Goal: Transaction & Acquisition: Purchase product/service

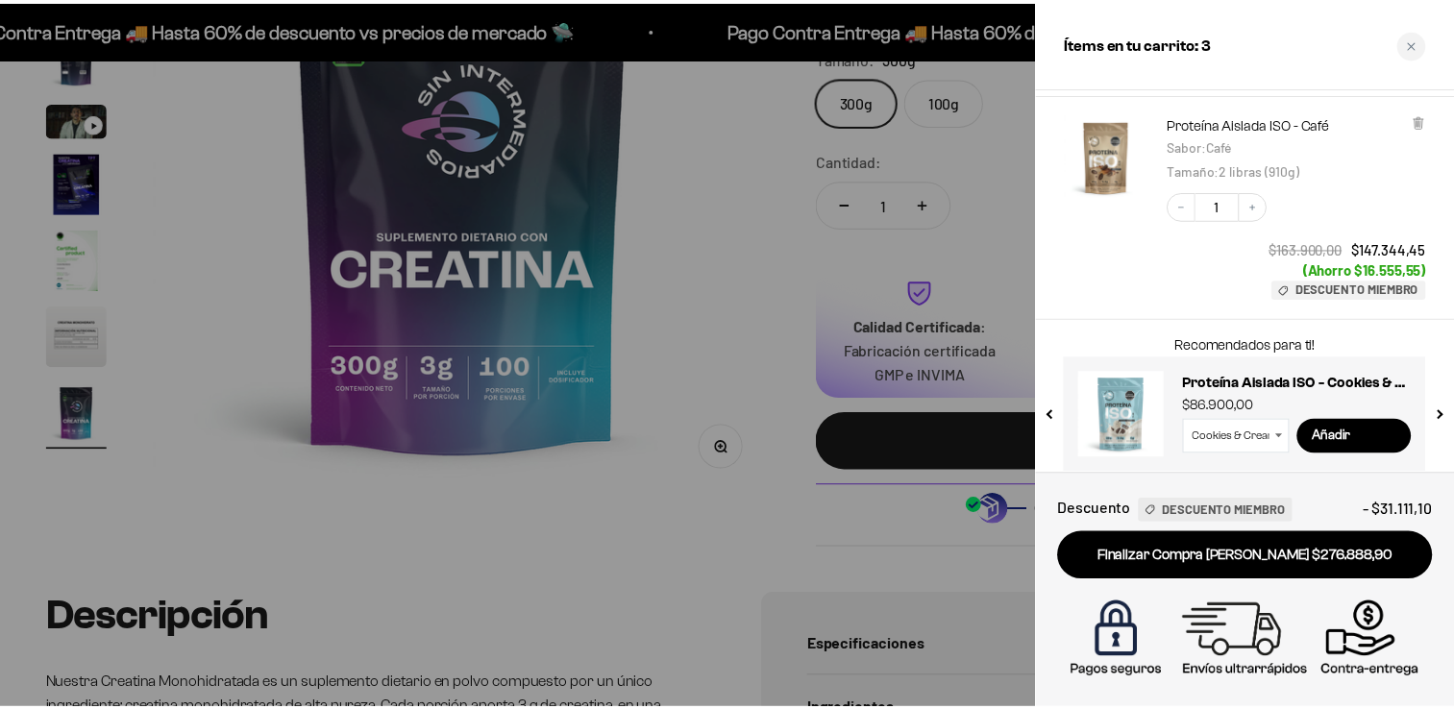
scroll to position [490, 0]
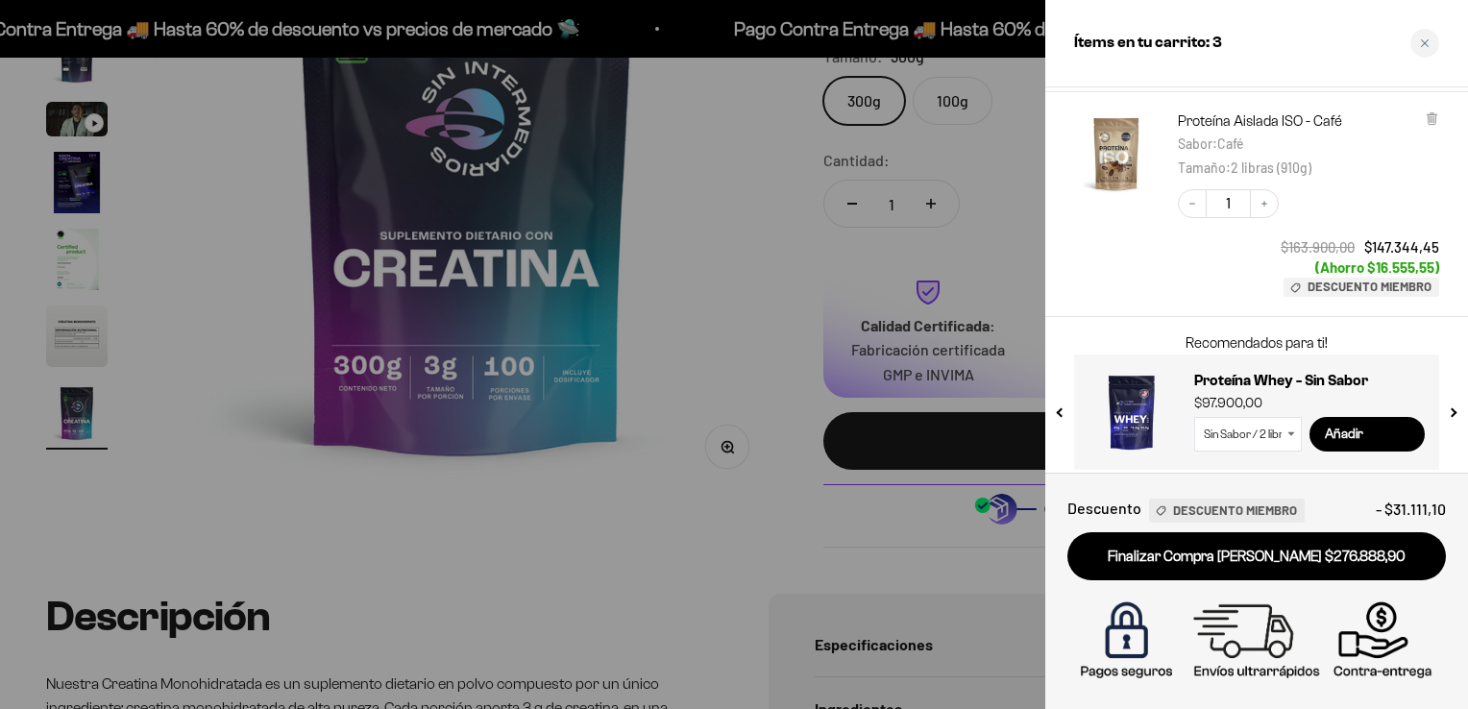
click at [698, 550] on div at bounding box center [734, 354] width 1468 height 709
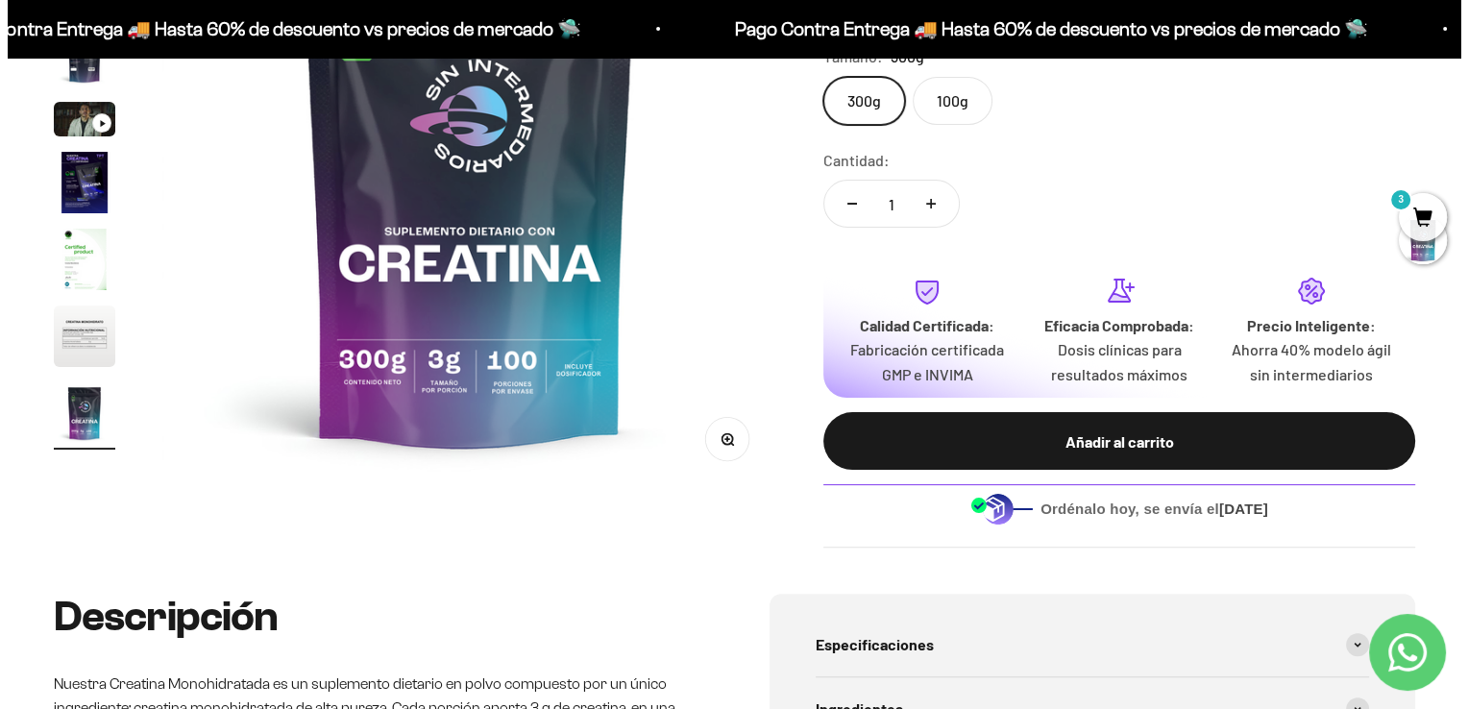
scroll to position [0, 5109]
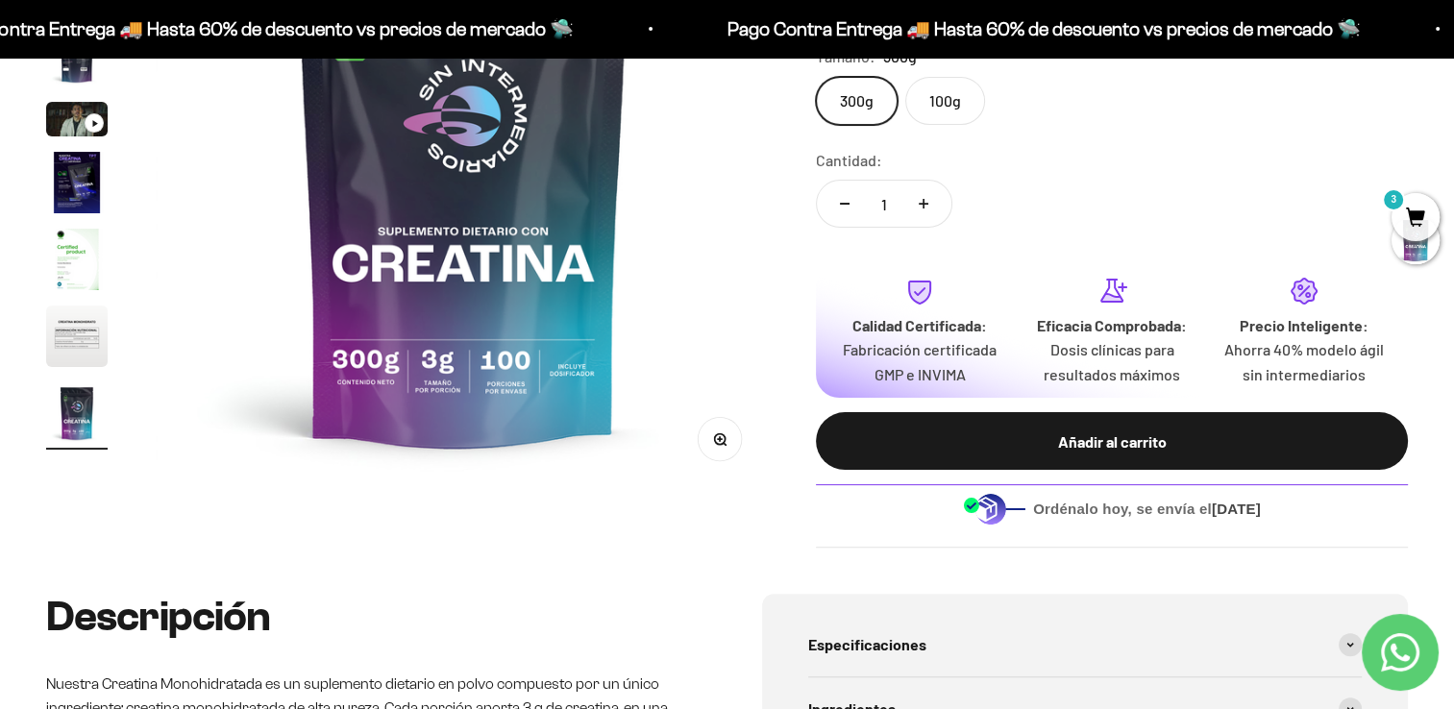
click at [923, 210] on button "Aumentar cantidad" at bounding box center [923, 204] width 56 height 46
click at [829, 200] on button "Reducir cantidad" at bounding box center [845, 204] width 56 height 46
click at [922, 204] on icon "Aumentar cantidad" at bounding box center [923, 204] width 10 height 0
type input "2"
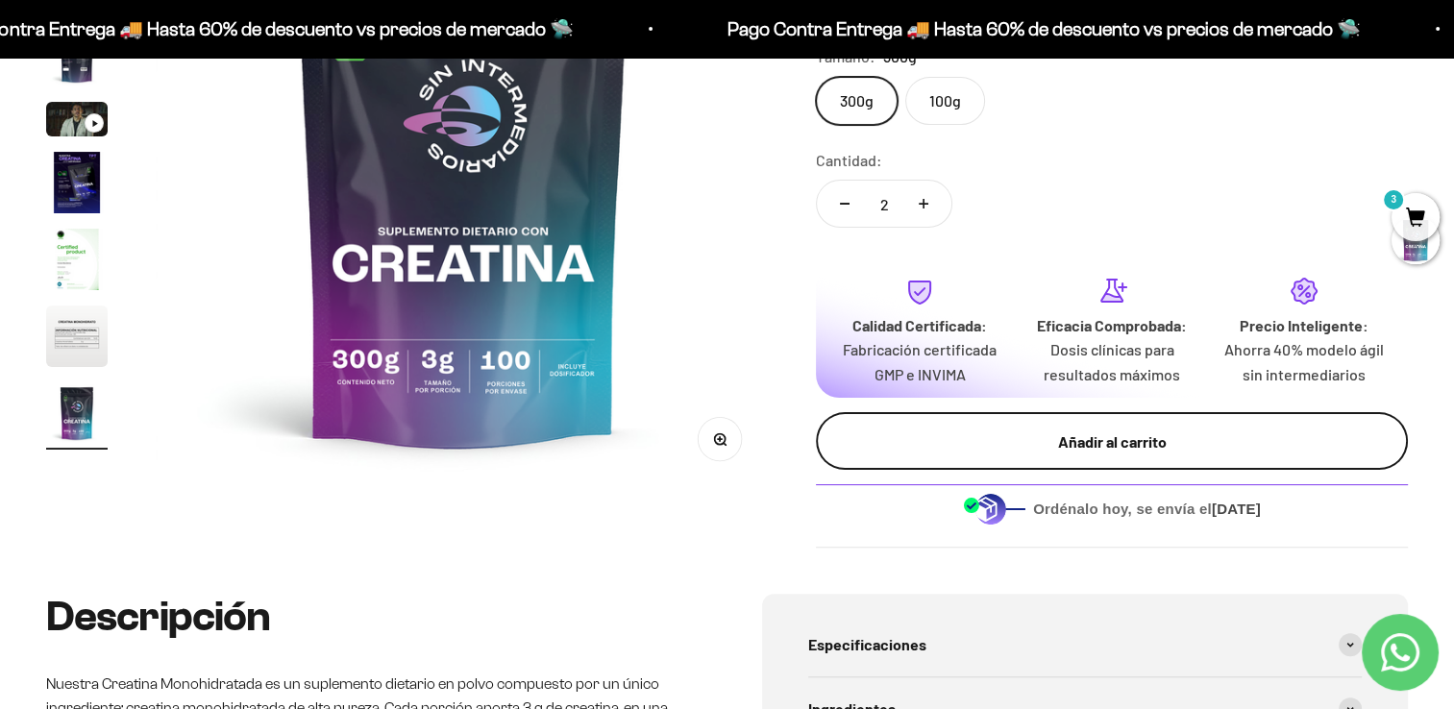
click at [976, 454] on button "Añadir al carrito" at bounding box center [1112, 441] width 592 height 58
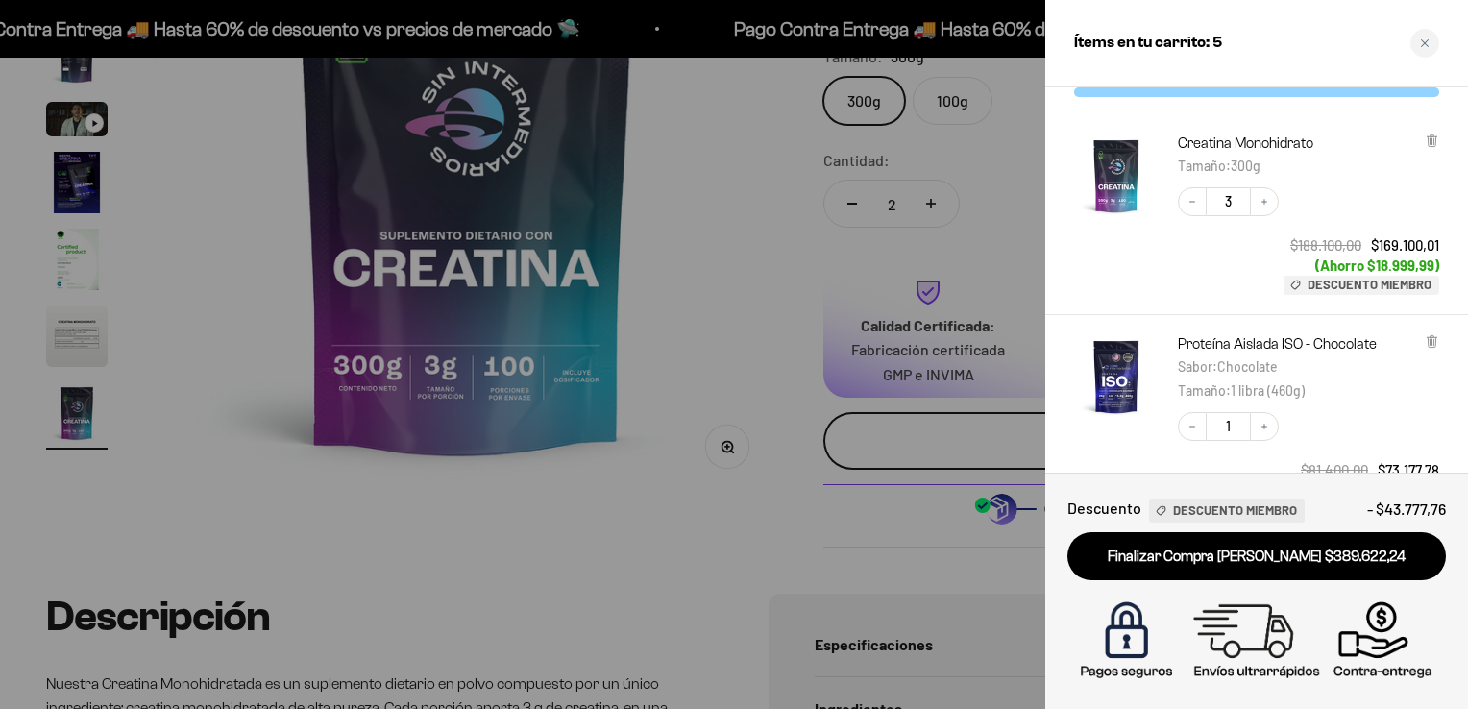
scroll to position [0, 0]
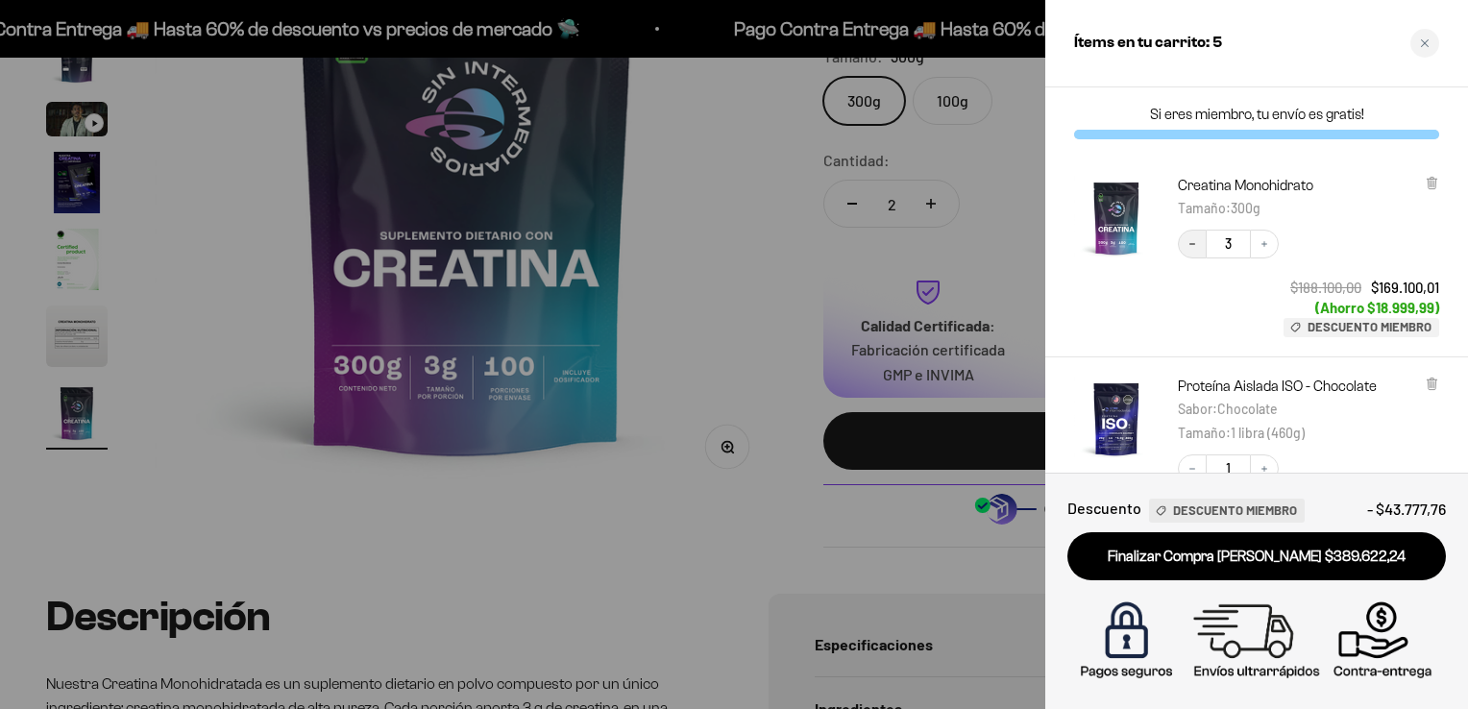
click at [1197, 246] on icon "Decrease quantity" at bounding box center [1192, 244] width 12 height 12
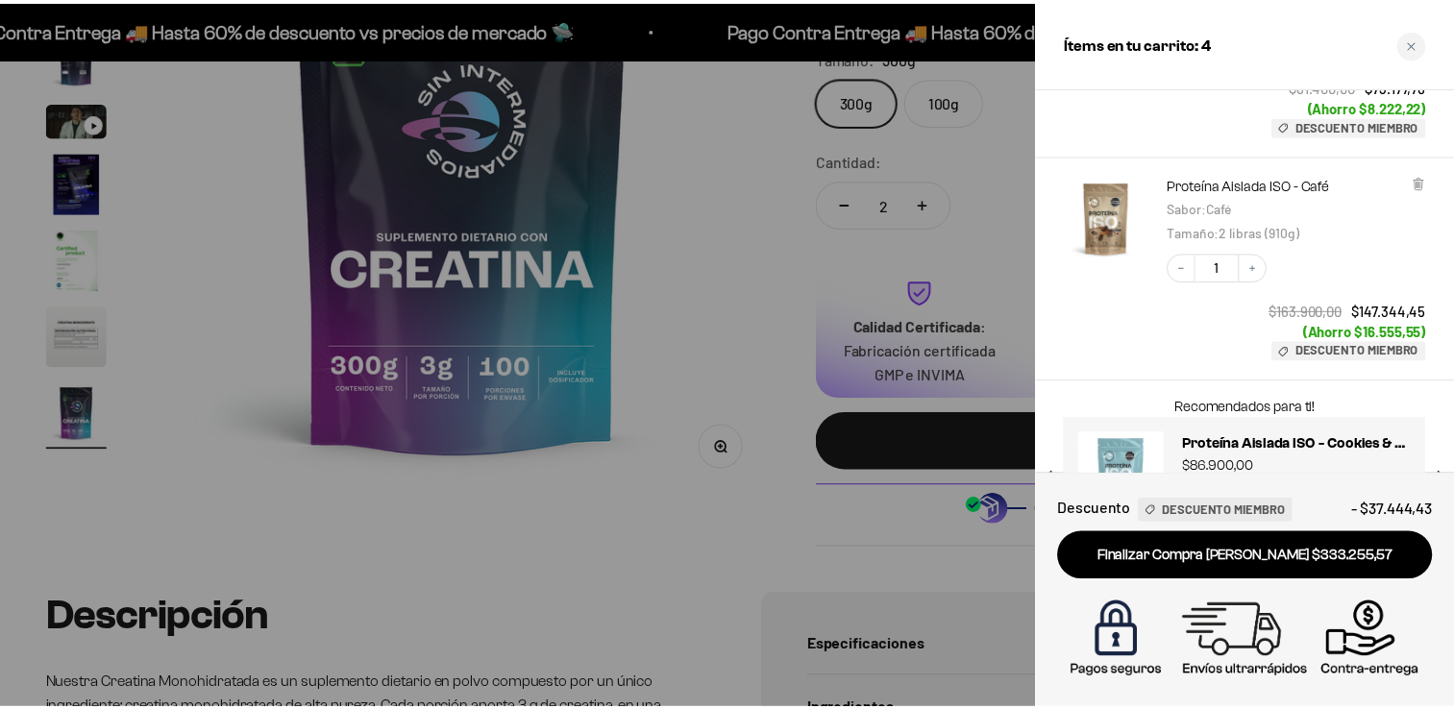
scroll to position [502, 0]
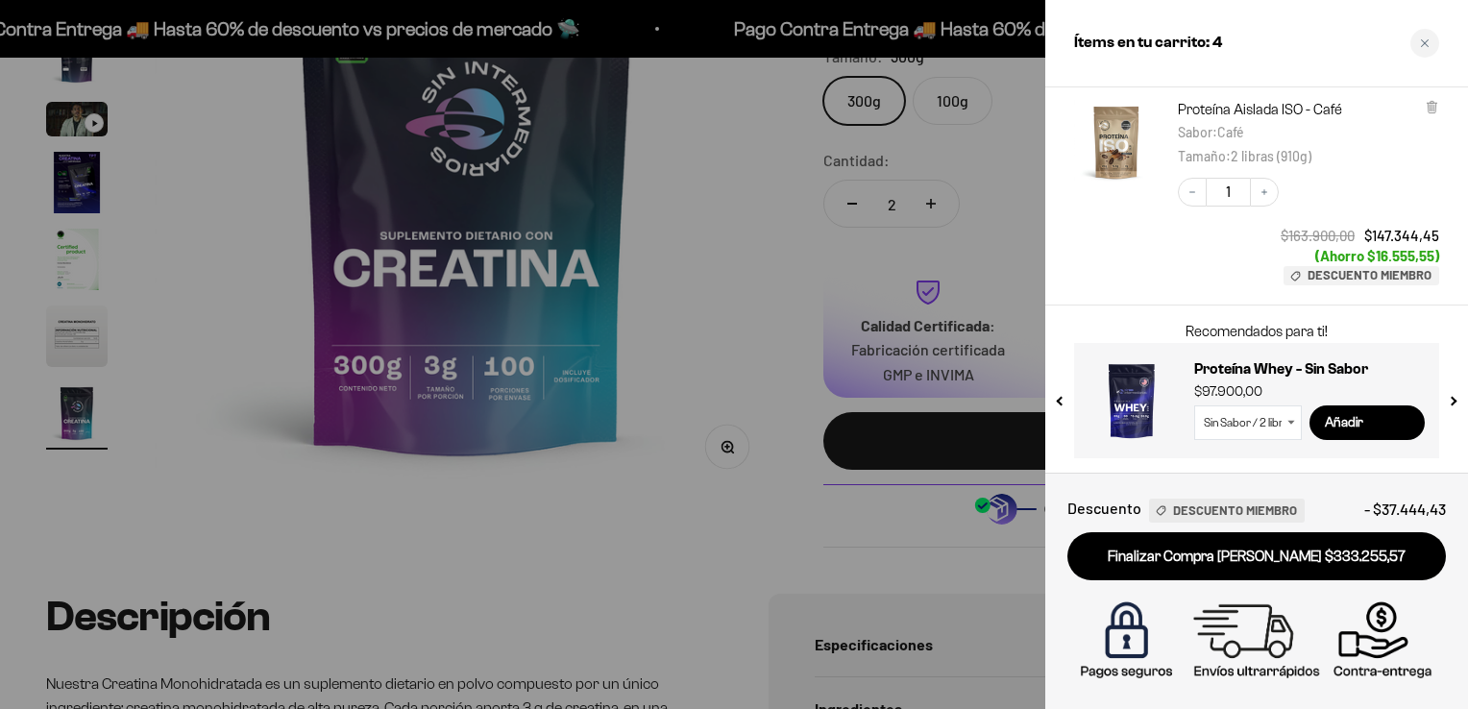
click at [768, 298] on div at bounding box center [734, 354] width 1468 height 709
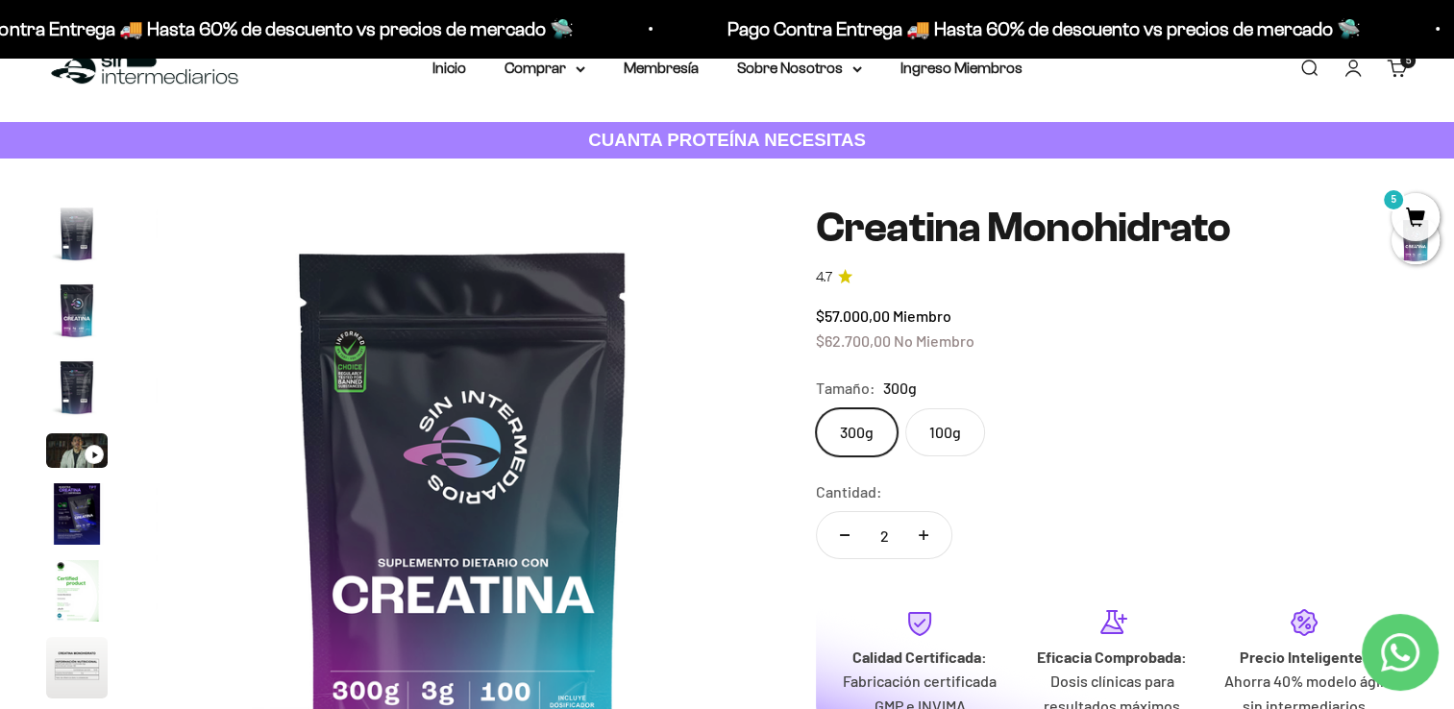
scroll to position [0, 0]
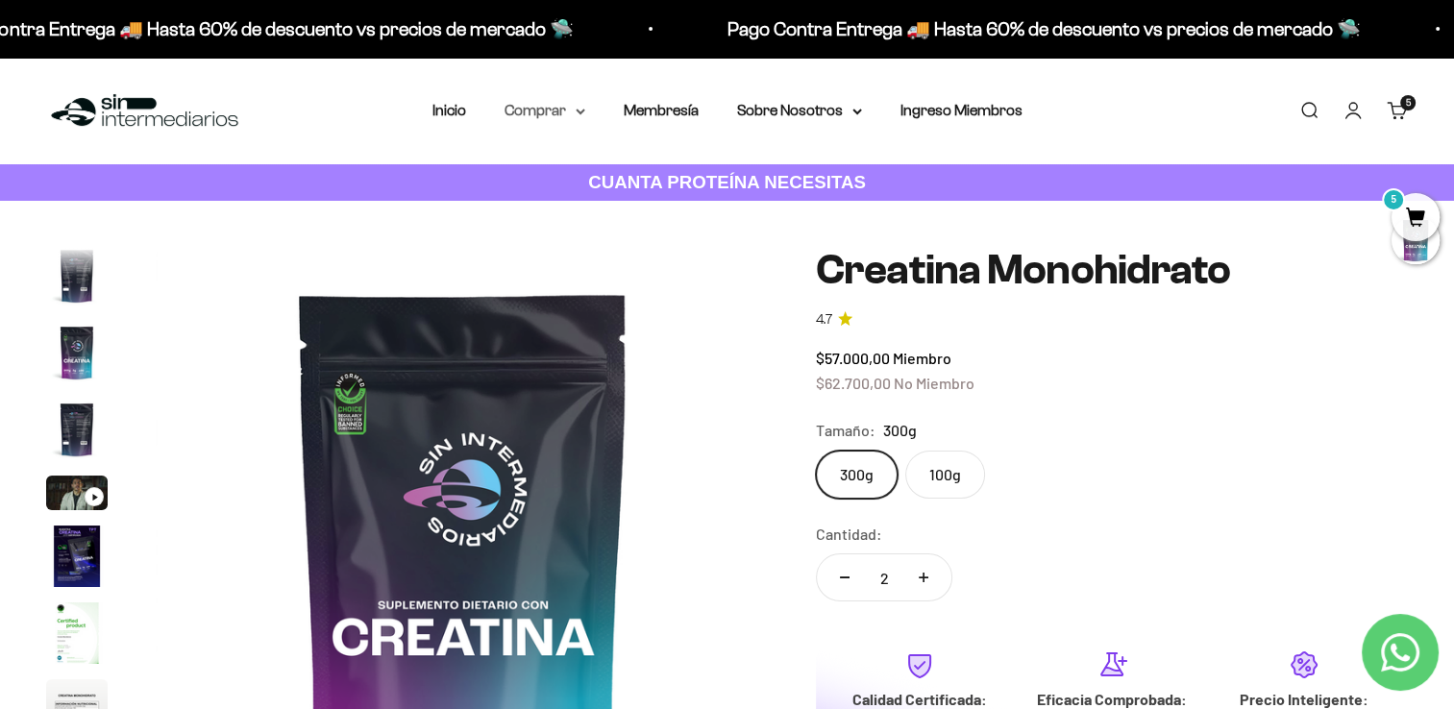
click at [556, 115] on summary "Comprar" at bounding box center [544, 110] width 81 height 25
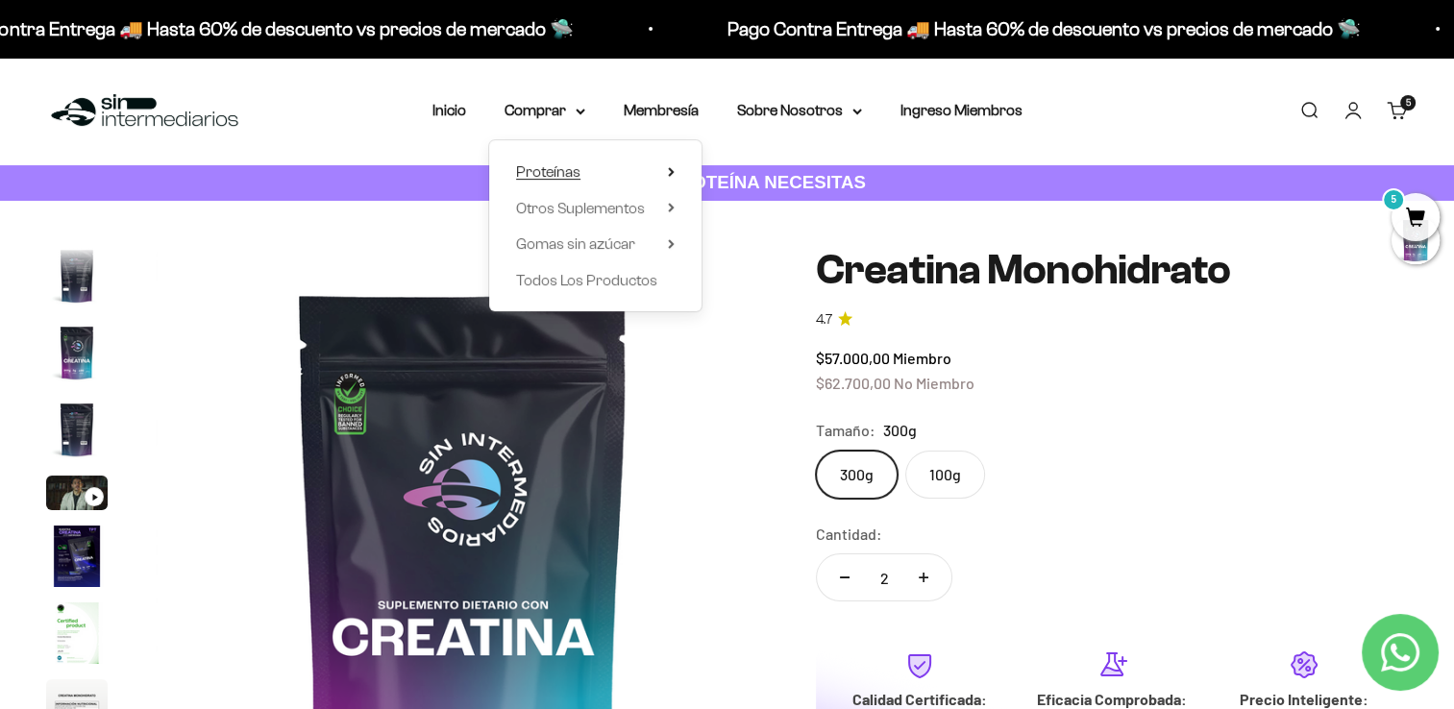
click at [582, 173] on summary "Proteínas" at bounding box center [595, 171] width 159 height 25
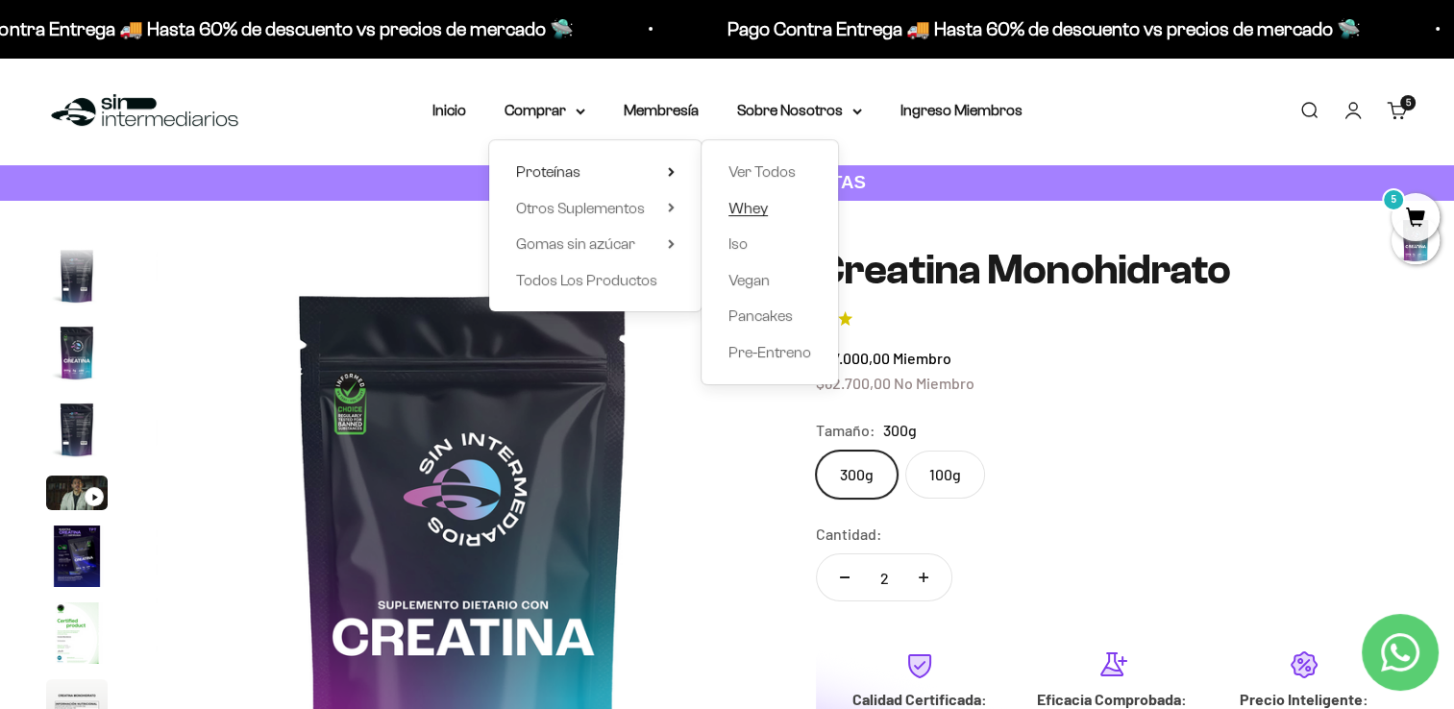
click at [776, 215] on link "Whey" at bounding box center [769, 208] width 83 height 25
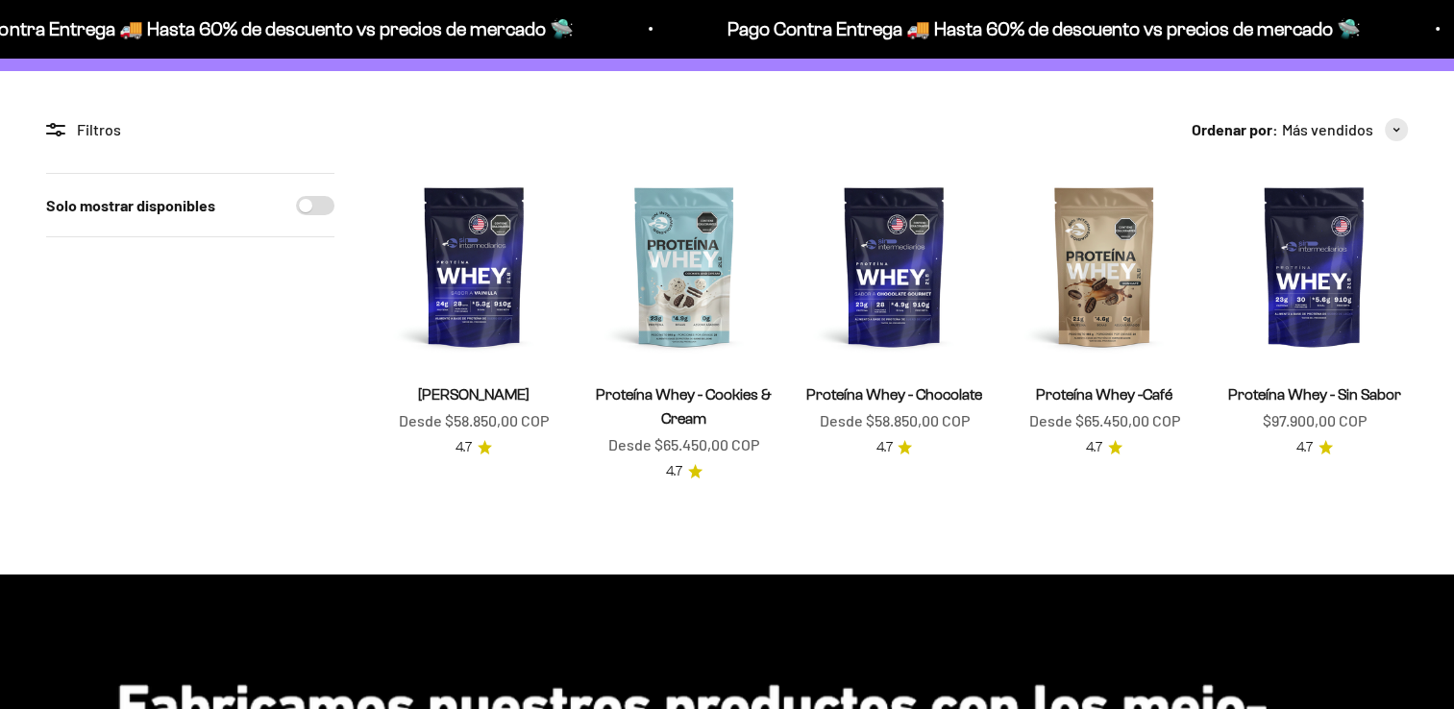
scroll to position [132, 0]
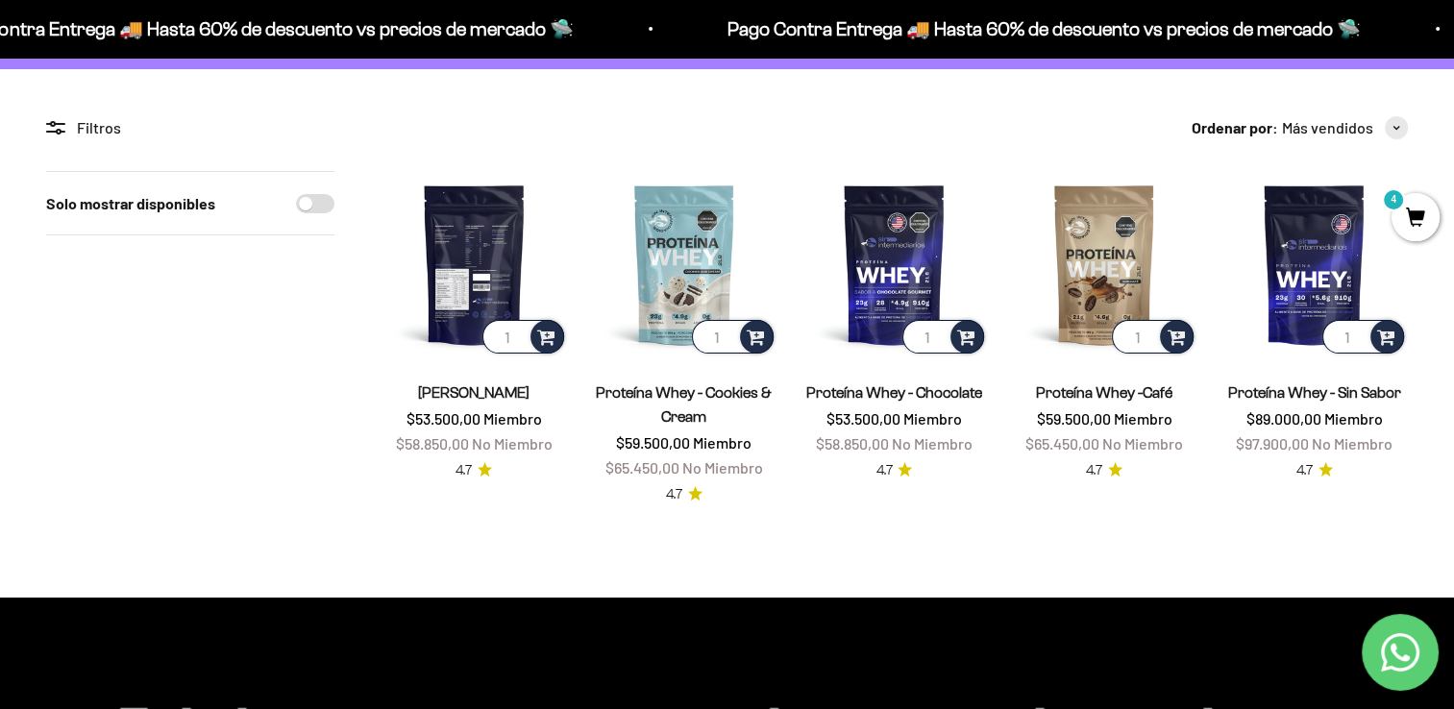
click at [497, 248] on img at bounding box center [473, 264] width 187 height 187
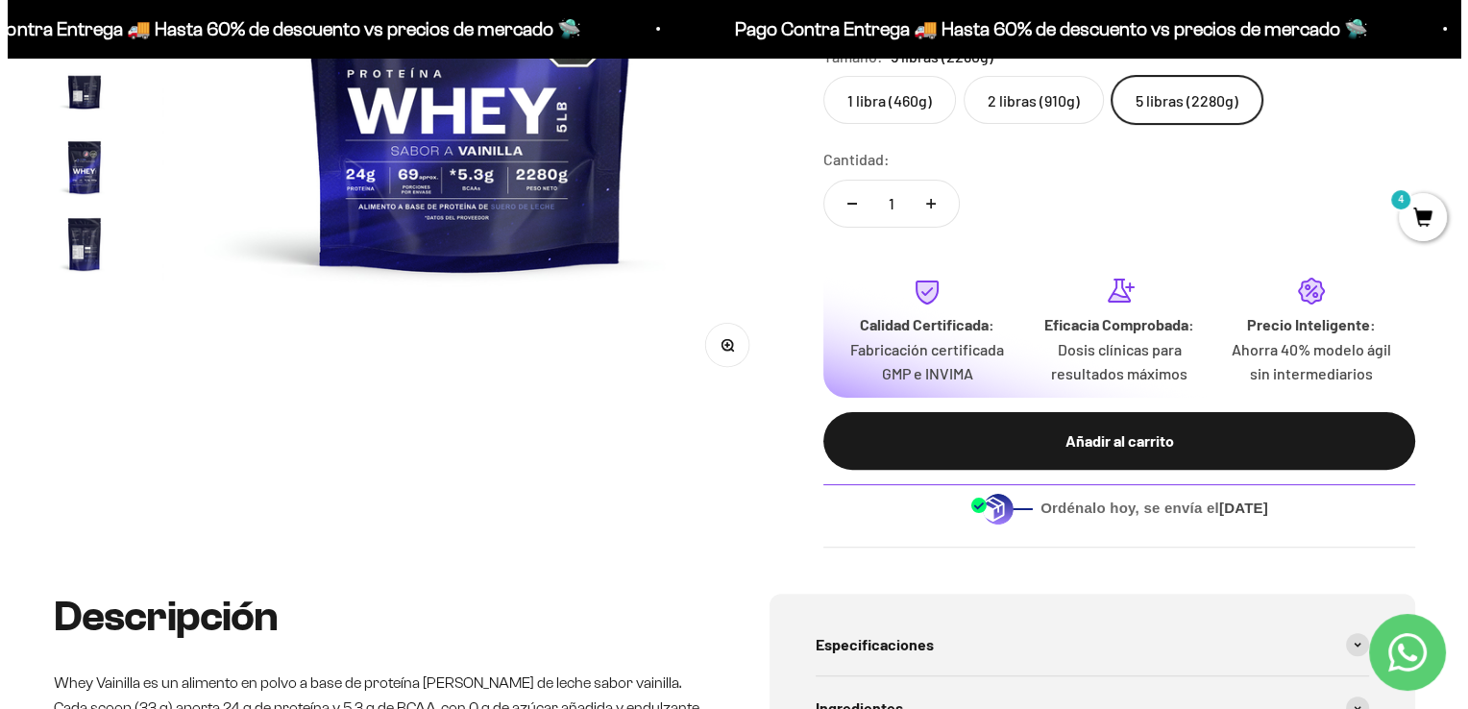
scroll to position [446, 0]
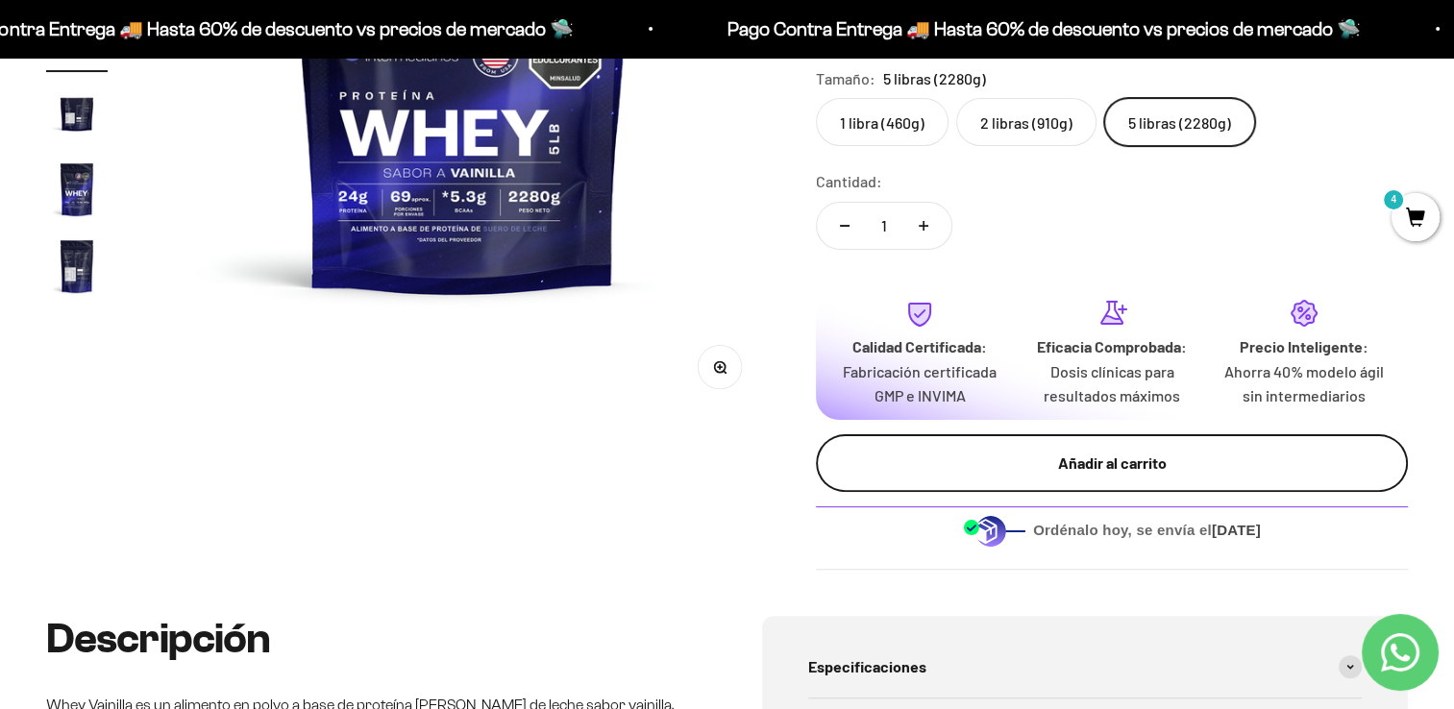
click at [1310, 473] on div "Añadir al carrito" at bounding box center [1111, 463] width 515 height 25
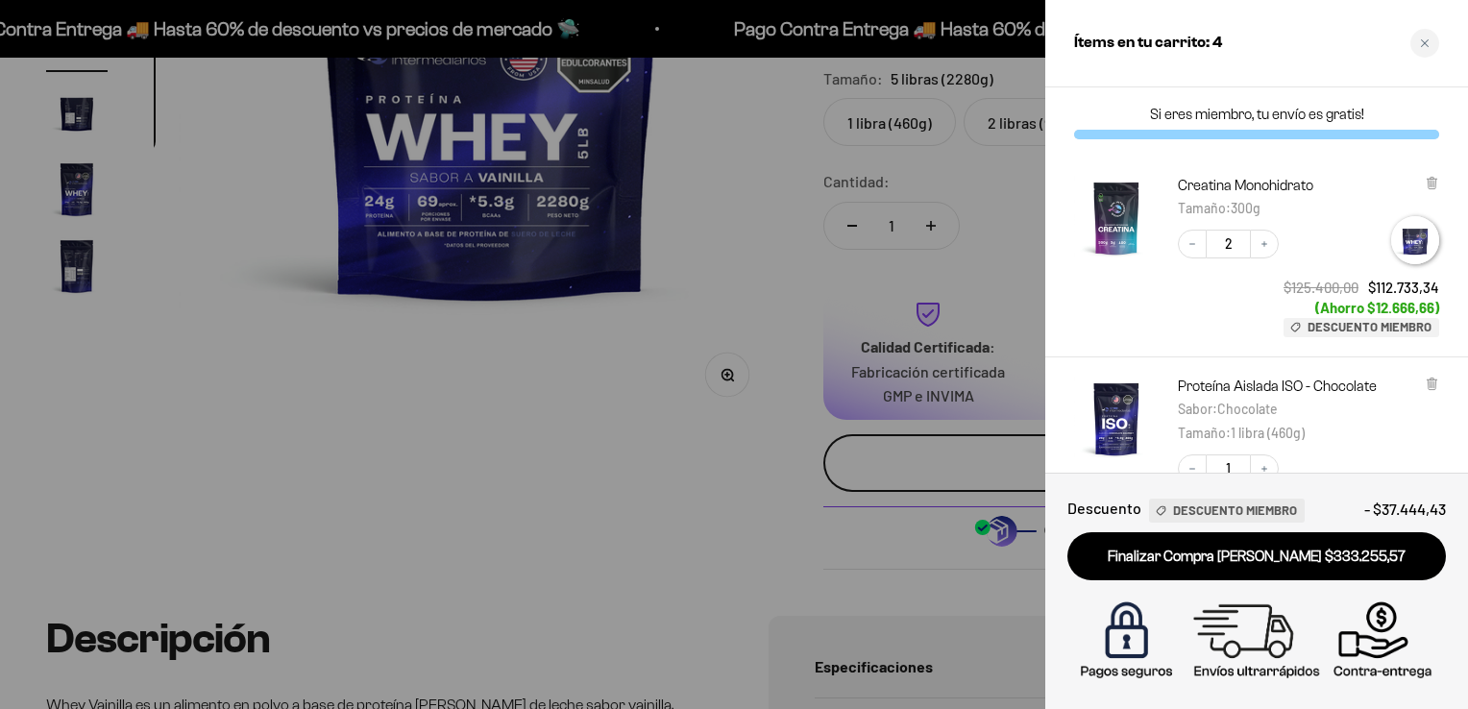
scroll to position [0, 1941]
